Goal: Use online tool/utility: Utilize a website feature to perform a specific function

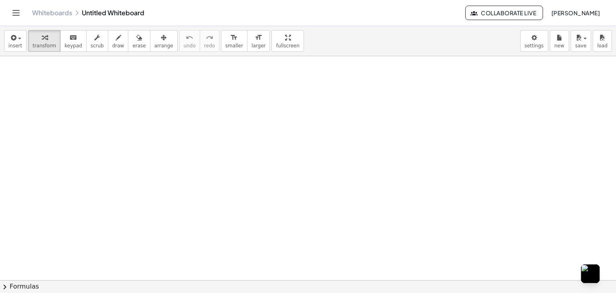
click at [497, 42] on div "insert select one: Math Expression Function Text Youtube Video Graphing Geometr…" at bounding box center [308, 41] width 616 height 30
click at [16, 34] on div "button" at bounding box center [15, 37] width 14 height 10
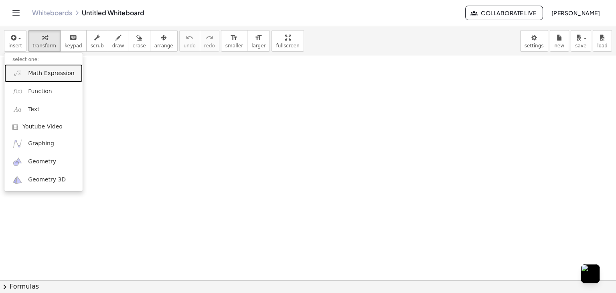
click at [33, 74] on span "Math Expression" at bounding box center [51, 73] width 46 height 8
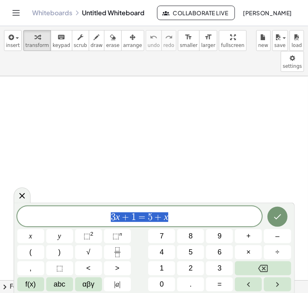
drag, startPoint x: 175, startPoint y: 220, endPoint x: 91, endPoint y: 227, distance: 83.7
click at [91, 227] on div "******** 3 x + 1 = 5 + x x y ⬚ 2 ⬚ n 7 8 9 + – ( ) √ 4 5 6 × ÷ , ⬚ < > 1 2 3 f(…" at bounding box center [154, 248] width 274 height 85
click at [93, 286] on span "αβγ" at bounding box center [88, 284] width 12 height 11
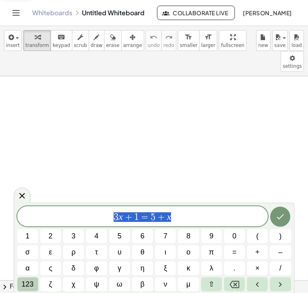
click at [27, 286] on span "123" at bounding box center [28, 284] width 12 height 11
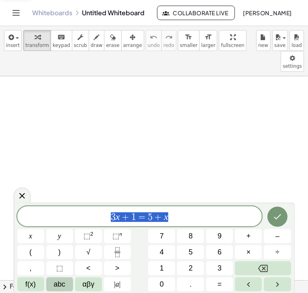
click at [54, 286] on span "abc" at bounding box center [60, 284] width 12 height 11
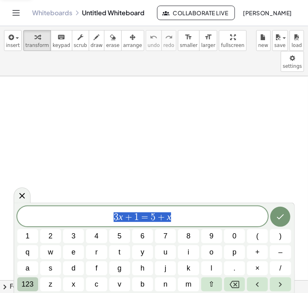
click at [22, 283] on span "123" at bounding box center [28, 284] width 12 height 11
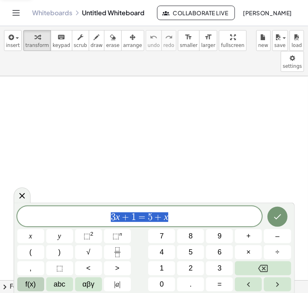
click at [24, 283] on button "f(x)" at bounding box center [30, 284] width 27 height 14
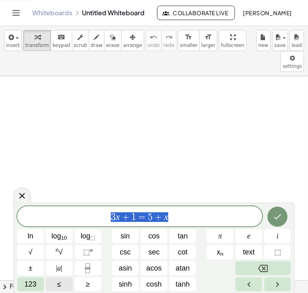
click at [24, 283] on span "123" at bounding box center [30, 284] width 12 height 11
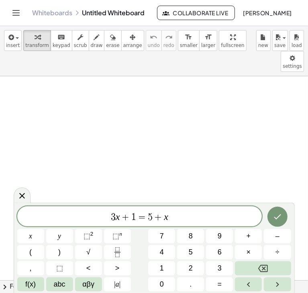
click at [110, 203] on div "3 x + 1 = 5 + x x y ⬚ 2 ⬚ n 7 8 9 + – ( ) √ 4 5 6 × ÷ , ⬚ < > 1 2 3 f(x) abc αβ…" at bounding box center [154, 248] width 281 height 90
click at [114, 223] on div "3 ​ x + 1 = 5 + x" at bounding box center [139, 216] width 245 height 20
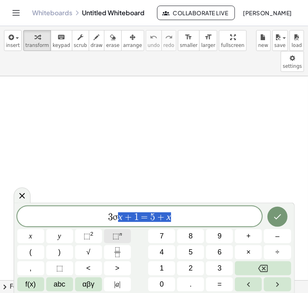
drag, startPoint x: 171, startPoint y: 219, endPoint x: 114, endPoint y: 235, distance: 59.9
click at [114, 235] on div "******** 3 σ x + 1 = 5 + x x y ⬚ 2 ⬚ n 7 8 9 + – ( ) √ 4 5 6 × ÷ , ⬚ < > 1 2 3 …" at bounding box center [154, 248] width 274 height 85
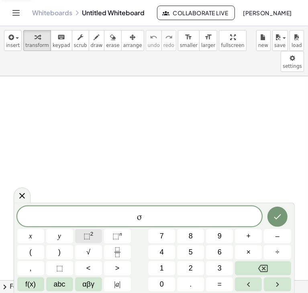
click at [87, 235] on span "⬚" at bounding box center [86, 236] width 7 height 8
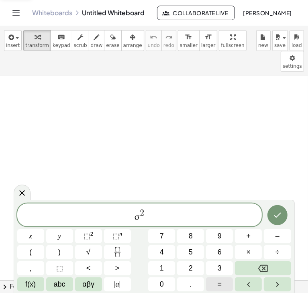
click at [217, 280] on span "=" at bounding box center [219, 284] width 4 height 11
click at [113, 252] on icon "Fraction" at bounding box center [117, 252] width 10 height 10
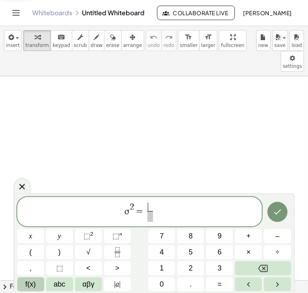
click at [22, 283] on button "f(x)" at bounding box center [30, 284] width 27 height 14
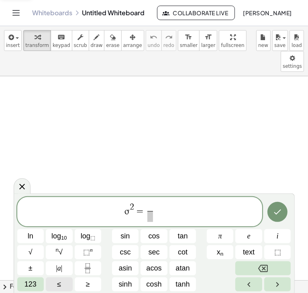
click at [22, 283] on button "123" at bounding box center [30, 284] width 27 height 14
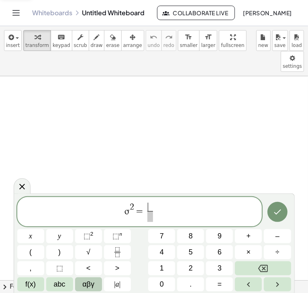
click at [87, 283] on span "αβγ" at bounding box center [88, 284] width 12 height 11
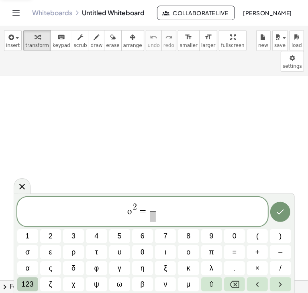
click at [23, 284] on span "123" at bounding box center [28, 284] width 12 height 11
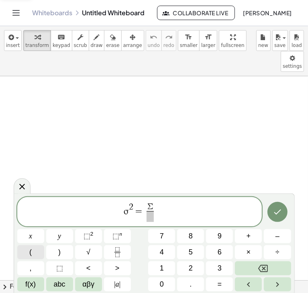
click at [46, 249] on div "σ 2 = Σ ​ ​ x y ⬚ 2 ⬚ n 7 8 9 + – ( ) √ 4 5 6 × ÷ , ⬚ < > 1 2 3 f(x) abc αβγ | …" at bounding box center [154, 244] width 274 height 95
click at [29, 250] on span "(" at bounding box center [30, 252] width 2 height 11
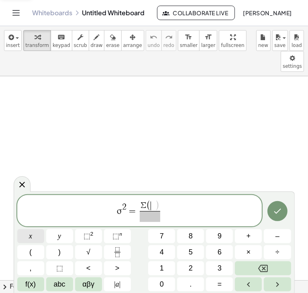
click at [29, 236] on span "x" at bounding box center [30, 236] width 3 height 11
click at [274, 239] on button "–" at bounding box center [277, 236] width 27 height 14
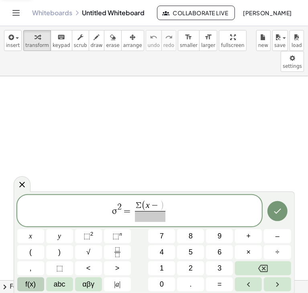
click at [34, 288] on span "f(x)" at bounding box center [30, 284] width 10 height 11
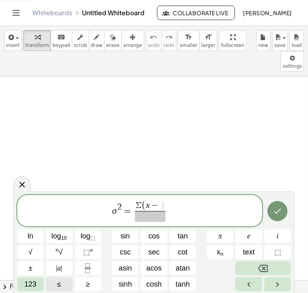
click at [47, 287] on button "≤" at bounding box center [59, 284] width 27 height 14
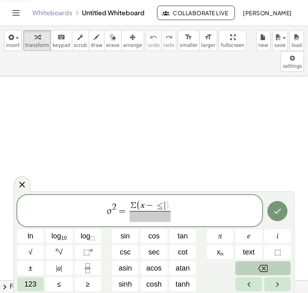
click at [245, 274] on button "Backspace" at bounding box center [262, 268] width 55 height 14
click at [263, 273] on button "Backspace" at bounding box center [262, 268] width 55 height 14
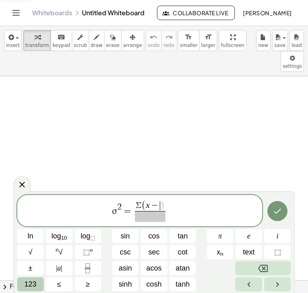
click at [30, 284] on span "123" at bounding box center [30, 284] width 12 height 11
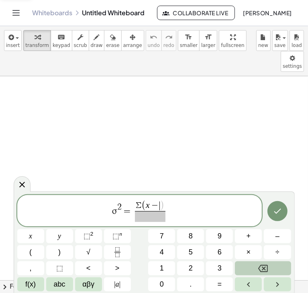
click at [30, 284] on span "f(x)" at bounding box center [30, 284] width 10 height 11
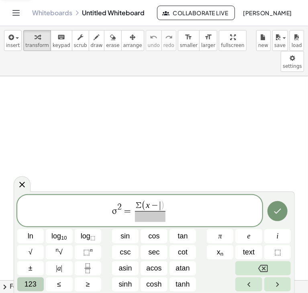
click at [30, 284] on span "123" at bounding box center [30, 284] width 12 height 11
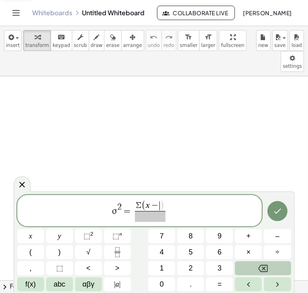
click at [30, 284] on span "f(x)" at bounding box center [30, 284] width 10 height 11
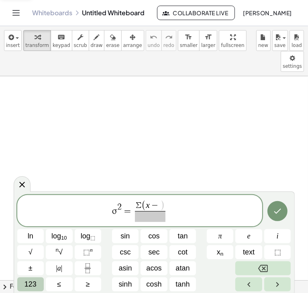
click at [30, 284] on span "123" at bounding box center [30, 284] width 12 height 11
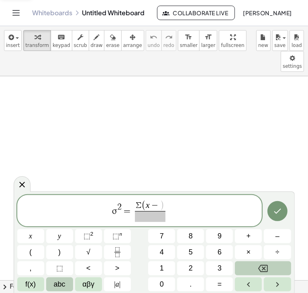
click at [52, 283] on button "abc" at bounding box center [59, 284] width 27 height 14
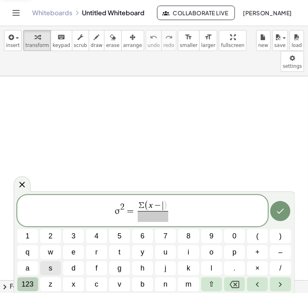
click at [19, 288] on button "123" at bounding box center [27, 284] width 21 height 14
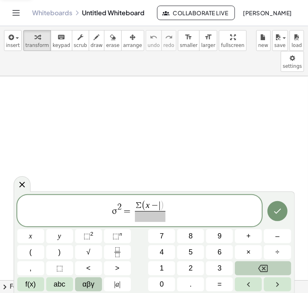
click at [98, 288] on button "αβγ" at bounding box center [88, 284] width 27 height 14
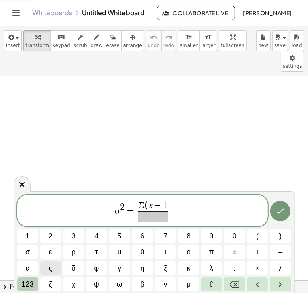
click at [26, 288] on span "123" at bounding box center [28, 284] width 12 height 11
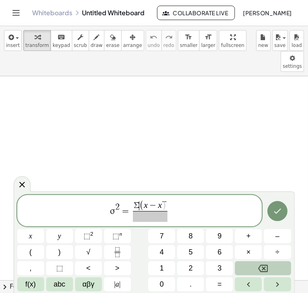
click at [139, 201] on span "(" at bounding box center [141, 206] width 4 height 10
click at [162, 207] on span ")" at bounding box center [164, 206] width 4 height 10
click at [214, 211] on span "σ 2 = Σ ( x − x ̅ ) ​ ​" at bounding box center [139, 211] width 245 height 23
click at [159, 203] on var "x" at bounding box center [160, 205] width 4 height 10
drag, startPoint x: 164, startPoint y: 199, endPoint x: 169, endPoint y: 205, distance: 7.5
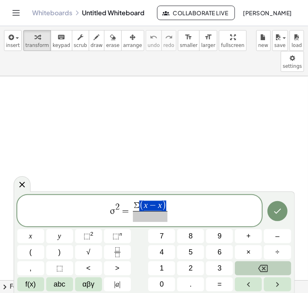
click at [164, 201] on div "**********" at bounding box center [139, 210] width 245 height 31
click at [175, 210] on span "σ 2 = Σ ( x − x ̅ ) ​ ​" at bounding box center [139, 211] width 245 height 23
click at [156, 205] on span "−" at bounding box center [153, 205] width 10 height 9
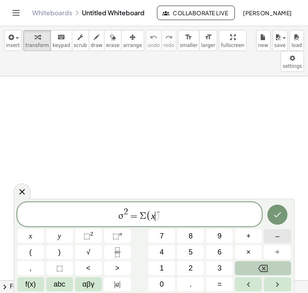
click at [278, 234] on span "–" at bounding box center [277, 236] width 4 height 11
click at [170, 213] on span "σ 2 = Σ ( x − x ̄ ) ​" at bounding box center [139, 215] width 245 height 16
click at [156, 209] on span "σ 2 = Σ ( x − ​ x ̄ )" at bounding box center [139, 215] width 245 height 16
click at [168, 210] on span "σ 2 = Σ ( x − x ̄ ) ​" at bounding box center [139, 215] width 245 height 16
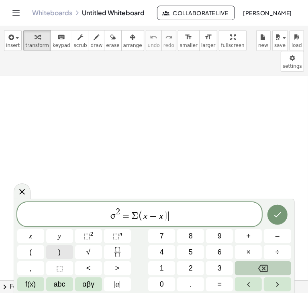
click at [62, 250] on button ")" at bounding box center [59, 252] width 27 height 14
click at [164, 211] on span ")" at bounding box center [165, 216] width 5 height 12
drag, startPoint x: 172, startPoint y: 217, endPoint x: 163, endPoint y: 217, distance: 9.2
click at [163, 217] on span "σ 2 = Σ ( x − x ̄ )" at bounding box center [139, 215] width 245 height 16
click at [157, 214] on span "−" at bounding box center [153, 216] width 12 height 10
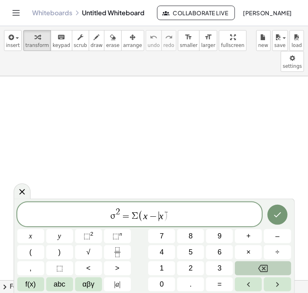
click at [157, 214] on span "−" at bounding box center [153, 216] width 12 height 10
click at [89, 287] on span "αβγ" at bounding box center [88, 284] width 12 height 11
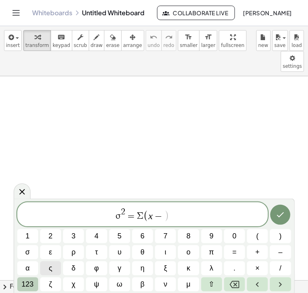
click at [30, 288] on span "123" at bounding box center [28, 284] width 12 height 11
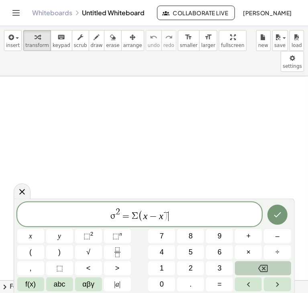
click at [169, 209] on span "σ 2 = Σ ( x − x ̅ ) ​" at bounding box center [139, 215] width 245 height 16
drag, startPoint x: 100, startPoint y: 216, endPoint x: 156, endPoint y: 225, distance: 57.0
click at [156, 225] on div "**********" at bounding box center [139, 214] width 245 height 24
click at [183, 212] on span "σ 2 = Σ ( x − x ̅ ) ​" at bounding box center [139, 215] width 245 height 16
drag, startPoint x: 183, startPoint y: 212, endPoint x: 81, endPoint y: 216, distance: 101.9
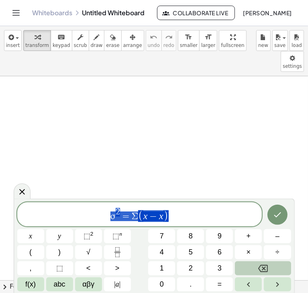
click at [81, 216] on span "σ 2 = Σ ( x − x ̅ )" at bounding box center [139, 215] width 245 height 16
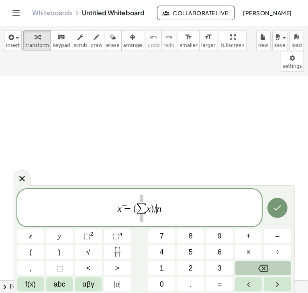
click at [156, 205] on span "x ̅ = ( ∑ x ) / ​ n" at bounding box center [139, 208] width 245 height 29
click at [104, 251] on button "Fraction" at bounding box center [117, 252] width 27 height 14
click at [117, 254] on icon "Fraction" at bounding box center [117, 252] width 10 height 10
click at [164, 209] on span "x ̅ = ( ∑ x ) ​ n ​" at bounding box center [139, 208] width 245 height 29
click at [154, 214] on span "​" at bounding box center [154, 214] width 8 height 11
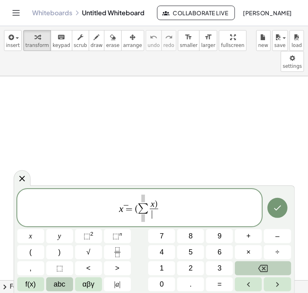
click at [57, 284] on span "abc" at bounding box center [60, 284] width 12 height 11
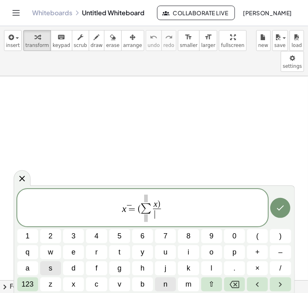
click at [162, 278] on button "n" at bounding box center [165, 284] width 21 height 14
click at [28, 280] on span "123" at bounding box center [28, 284] width 12 height 11
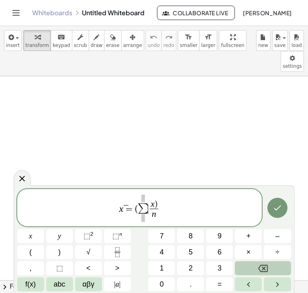
click at [147, 209] on big "∑" at bounding box center [143, 208] width 10 height 12
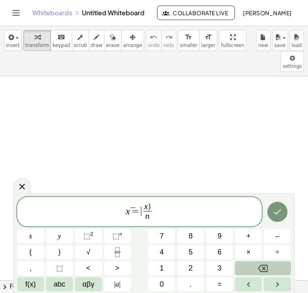
click at [142, 206] on span "x ) n ​" at bounding box center [147, 213] width 12 height 20
click at [156, 202] on span "x ̅ = x ) n ​ ​" at bounding box center [139, 212] width 245 height 21
click at [153, 202] on span "x ̅ = x ) n ​ ​" at bounding box center [139, 212] width 245 height 21
click at [149, 205] on span ")" at bounding box center [149, 206] width 3 height 9
click at [54, 288] on span "abc" at bounding box center [60, 284] width 12 height 11
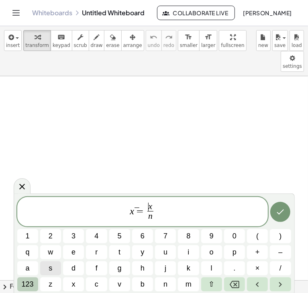
click at [27, 284] on span "123" at bounding box center [28, 284] width 12 height 11
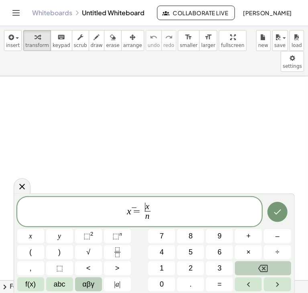
click at [95, 281] on button "αβγ" at bounding box center [88, 284] width 27 height 14
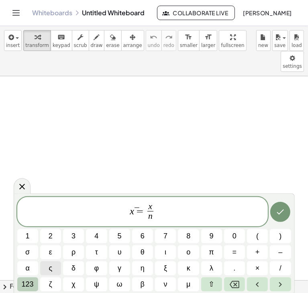
click at [35, 283] on button "123" at bounding box center [27, 284] width 21 height 14
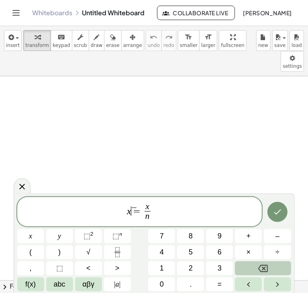
click at [130, 207] on var "x" at bounding box center [129, 210] width 4 height 10
click at [63, 282] on span "abc" at bounding box center [60, 284] width 12 height 11
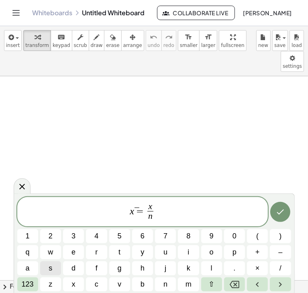
click at [38, 286] on div "x ​ ̅ = x n ​ 1 2 3 4 5 6 7 8 9 0 ( ) q w e r t y u i o p + – a s d f g h j k l…" at bounding box center [154, 244] width 274 height 95
click at [34, 286] on button "123" at bounding box center [27, 284] width 21 height 14
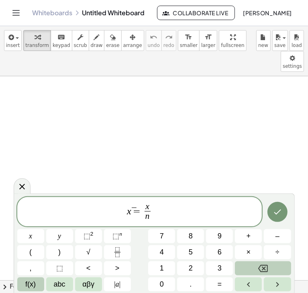
click at [35, 280] on span "f(x)" at bounding box center [30, 284] width 10 height 11
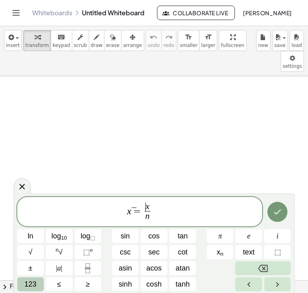
click at [146, 208] on var "x" at bounding box center [148, 206] width 4 height 10
click at [160, 209] on span "x ̅ = Σ x n ​ ​" at bounding box center [139, 212] width 245 height 21
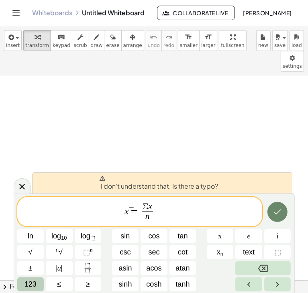
click at [277, 217] on button "Done" at bounding box center [277, 212] width 20 height 20
click at [170, 203] on span "x ̅ = Σ x n ​ ​" at bounding box center [139, 212] width 245 height 21
click at [141, 208] on span "​ Σ x n ​" at bounding box center [147, 213] width 15 height 20
click at [140, 211] on span "Σ x n ​" at bounding box center [147, 213] width 15 height 20
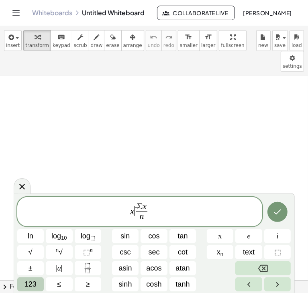
click at [35, 287] on span "123" at bounding box center [30, 284] width 12 height 11
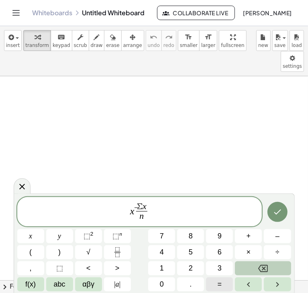
click at [218, 281] on span "=" at bounding box center [219, 284] width 4 height 11
click at [280, 212] on icon "Done" at bounding box center [277, 212] width 10 height 10
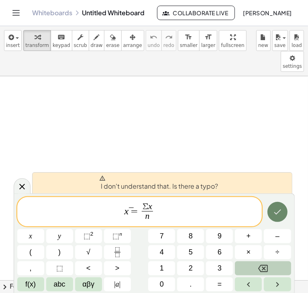
click at [280, 212] on icon "Done" at bounding box center [277, 212] width 10 height 10
click at [253, 209] on div "x ̅ = ​ Σ x n ​ x y ⬚ 2 ⬚ n 7 8 9 + – ( ) √ 4 5 6 × ÷ , ⬚ < > 1 2 3 f(x) abc αβ…" at bounding box center [154, 244] width 274 height 95
drag, startPoint x: 205, startPoint y: 205, endPoint x: 166, endPoint y: 206, distance: 38.5
click at [201, 205] on span "x ̅ = Σ x n ​ ​" at bounding box center [139, 212] width 245 height 21
click at [162, 207] on span "x ̅ = Σ x n ​ ​" at bounding box center [139, 212] width 245 height 21
